Goal: Obtain resource: Download file/media

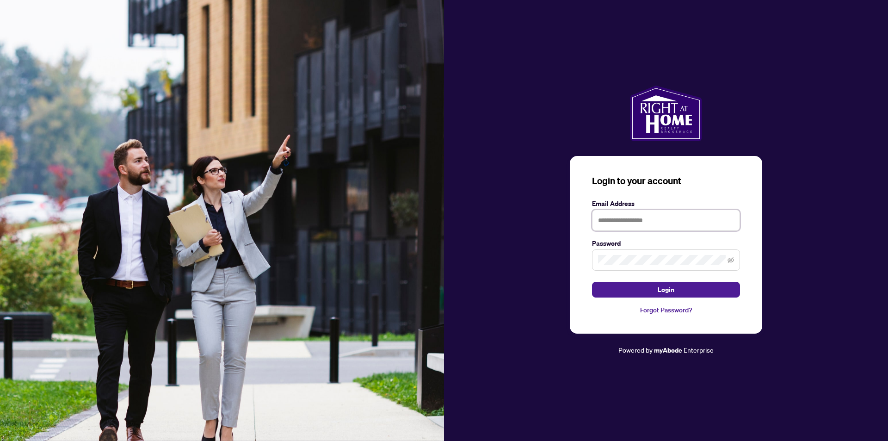
click at [613, 222] on input "text" at bounding box center [666, 219] width 148 height 21
type input "**********"
click at [592, 282] on button "Login" at bounding box center [666, 290] width 148 height 16
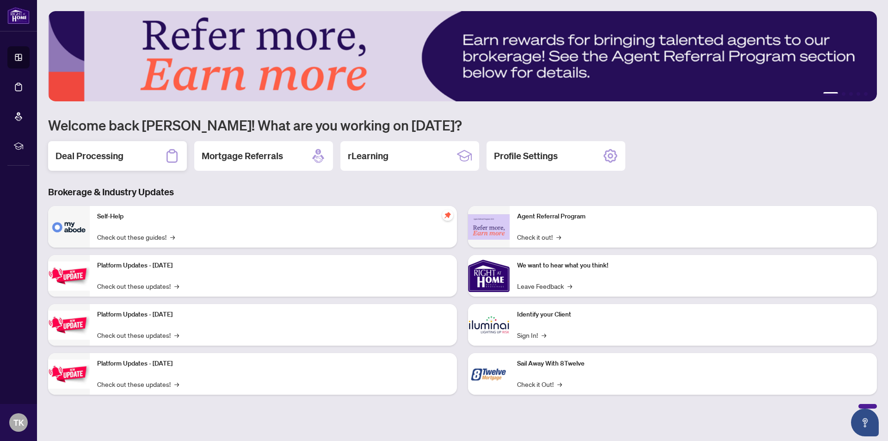
click at [113, 156] on h2 "Deal Processing" at bounding box center [89, 155] width 68 height 13
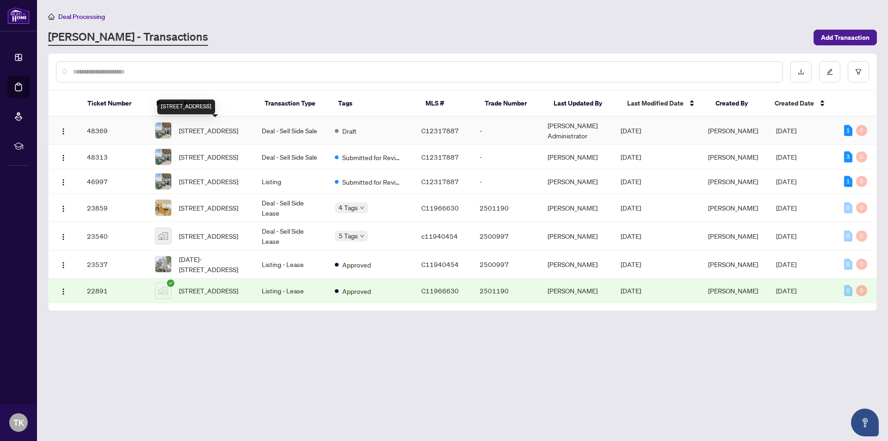
click at [210, 125] on span "[STREET_ADDRESS]" at bounding box center [208, 130] width 59 height 10
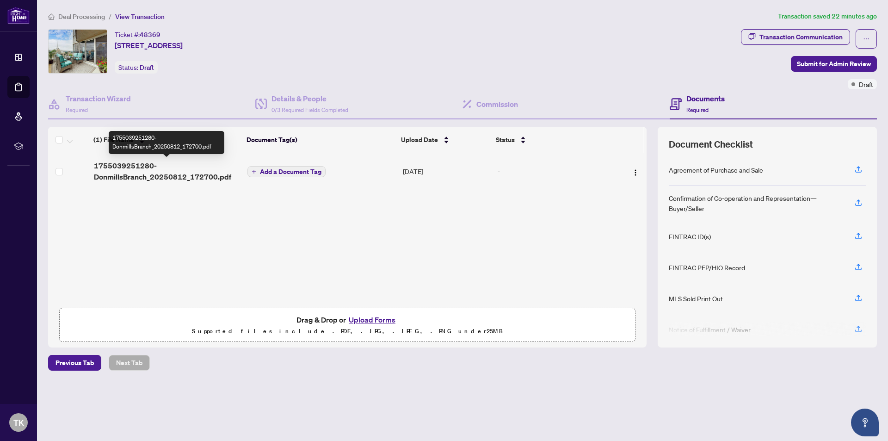
click at [132, 164] on span "1755039251280-DonmillsBranch_20250812_172700.pdf" at bounding box center [167, 171] width 147 height 22
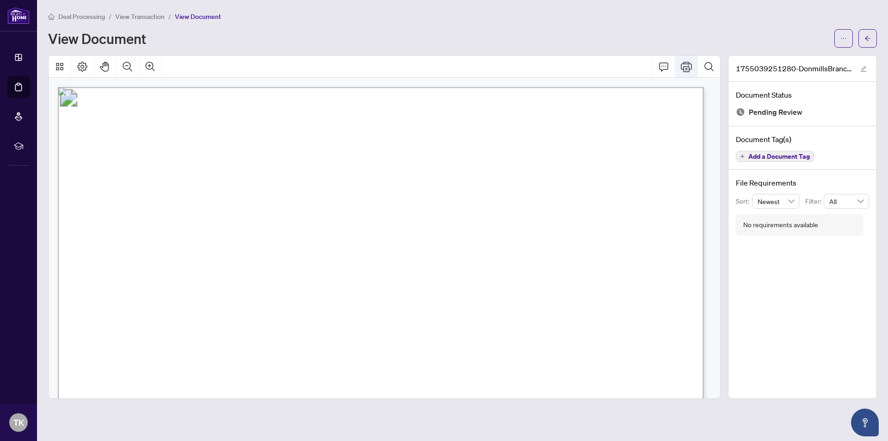
click at [686, 66] on icon "Print" at bounding box center [686, 67] width 11 height 10
click at [685, 66] on icon "Print" at bounding box center [686, 67] width 11 height 10
click at [685, 66] on icon "Print" at bounding box center [686, 66] width 11 height 11
